Goal: Information Seeking & Learning: Check status

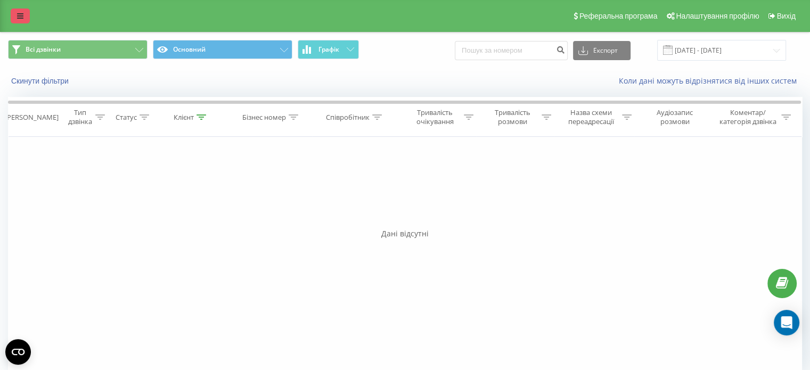
click at [18, 17] on icon at bounding box center [20, 15] width 6 height 7
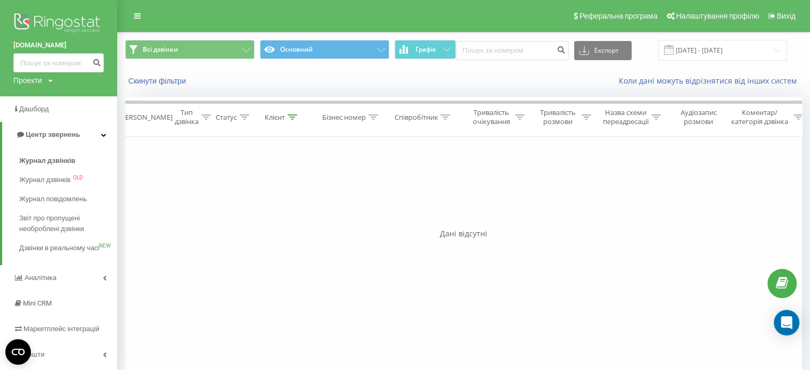
click at [40, 21] on img at bounding box center [58, 24] width 91 height 27
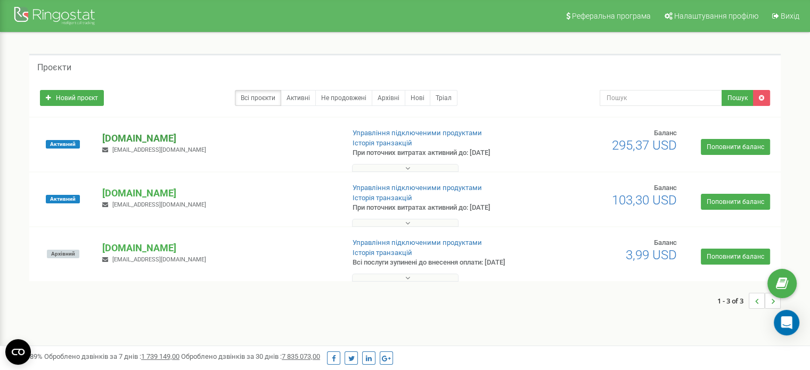
click at [143, 134] on p "[DOMAIN_NAME]" at bounding box center [218, 139] width 233 height 14
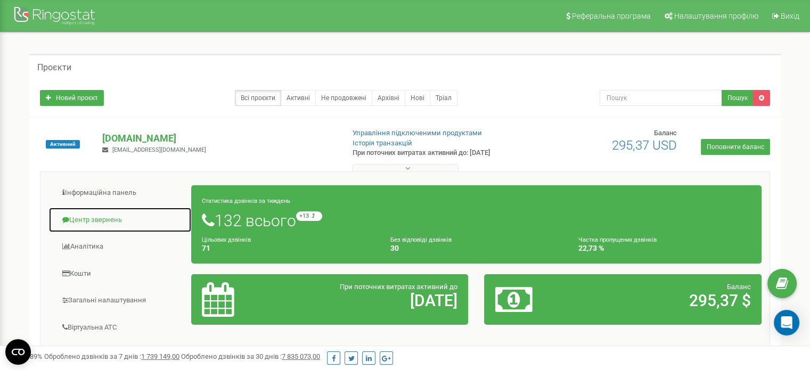
click at [106, 220] on link "Центр звернень" at bounding box center [119, 220] width 143 height 26
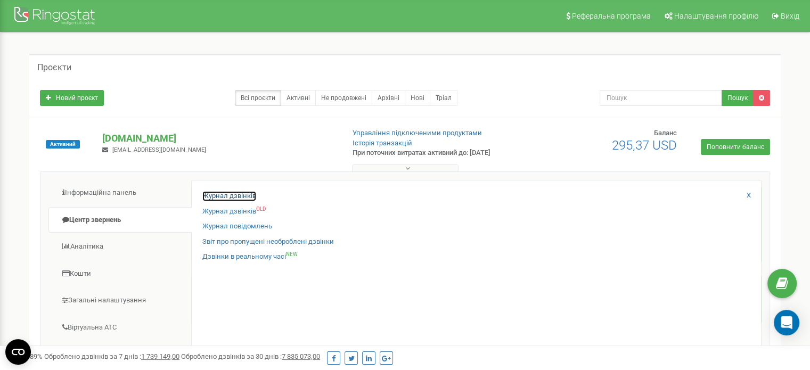
click at [216, 198] on link "Журнал дзвінків" at bounding box center [229, 196] width 54 height 10
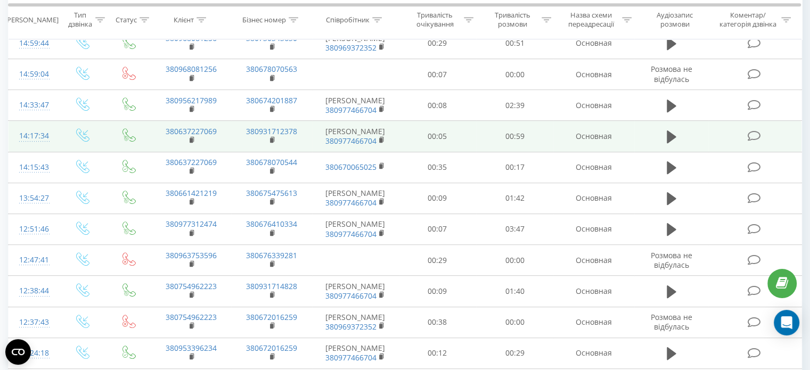
scroll to position [622, 0]
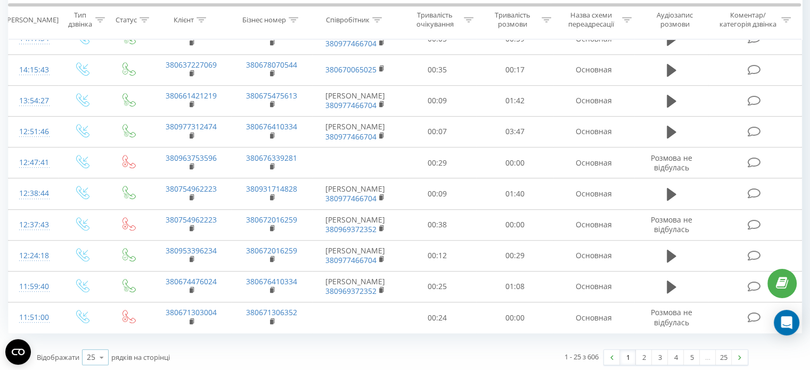
click at [103, 355] on icon at bounding box center [102, 357] width 16 height 21
click at [101, 335] on div "100" at bounding box center [96, 341] width 26 height 15
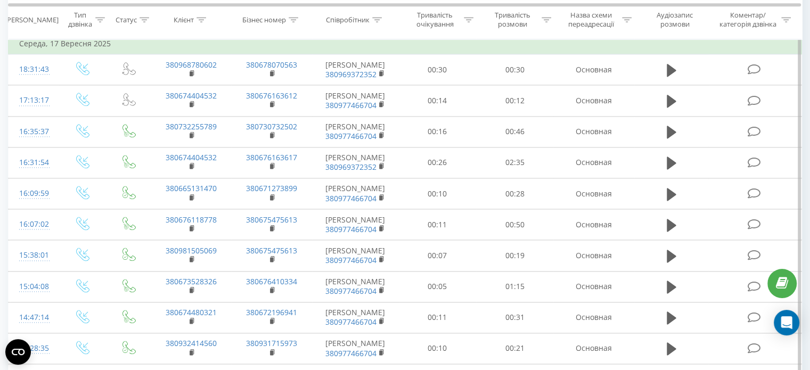
scroll to position [1367, 0]
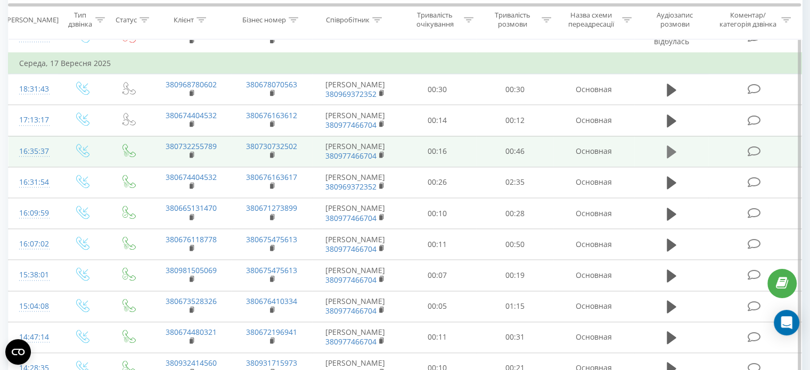
click at [670, 145] on icon at bounding box center [672, 151] width 10 height 13
